Goal: Book appointment/travel/reservation

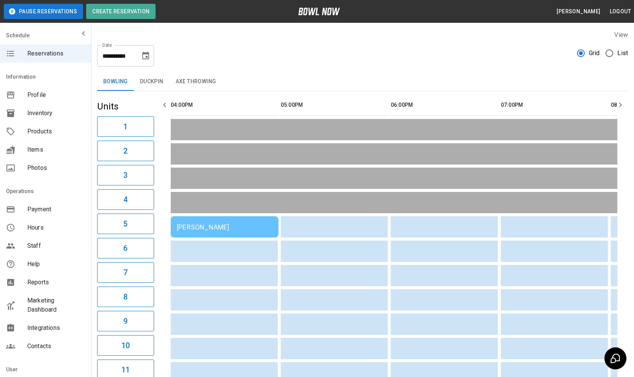
scroll to position [0, 218]
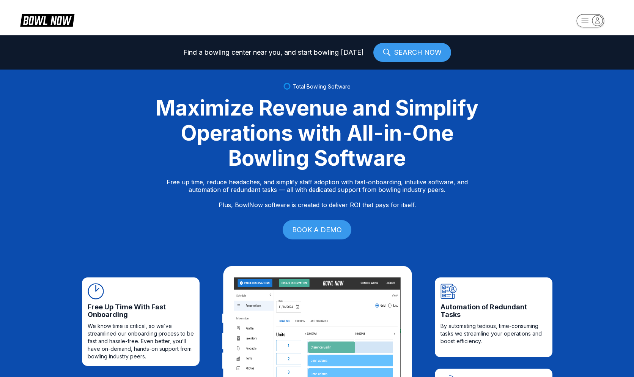
click at [591, 20] on rect "button" at bounding box center [591, 20] width 28 height 13
click at [581, 44] on div "Log In / Sign Up" at bounding box center [590, 43] width 53 height 13
select select "**"
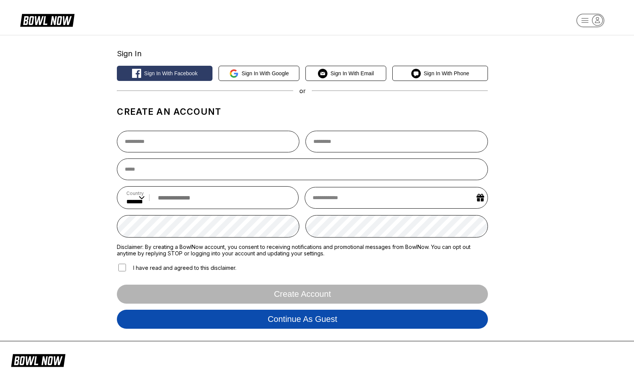
click at [279, 318] on button "Continue as guest" at bounding box center [302, 318] width 371 height 19
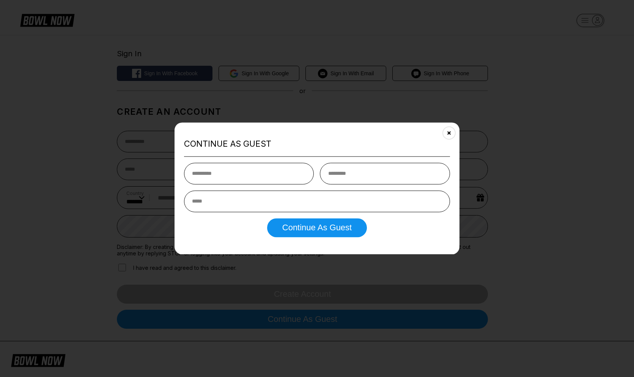
click at [229, 224] on div "Continue as Guest" at bounding box center [317, 227] width 266 height 19
